Goal: Transaction & Acquisition: Download file/media

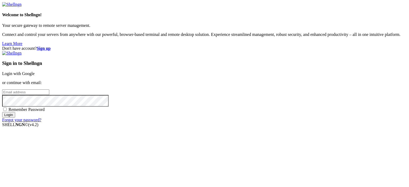
click at [35, 71] on link "Login with Google" at bounding box center [18, 73] width 32 height 5
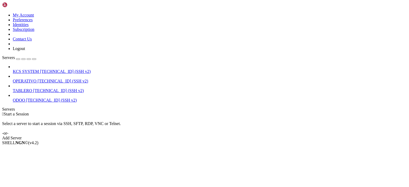
click at [42, 69] on span "[TECHNICAL_ID] (SSH v2)" at bounding box center [65, 71] width 51 height 5
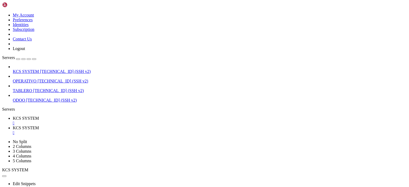
scroll to position [72, 0]
type input "/home/ubuntu/31-app-odoo2"
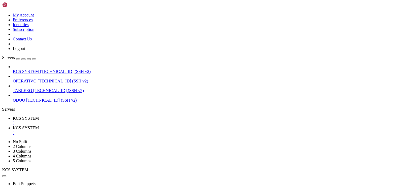
click at [102, 121] on div "" at bounding box center [210, 123] width 394 height 5
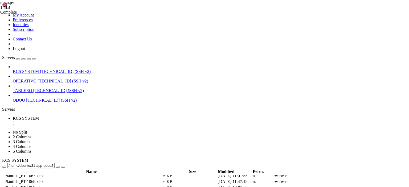
click at [102, 121] on div "" at bounding box center [210, 123] width 394 height 5
